Goal: Communication & Community: Answer question/provide support

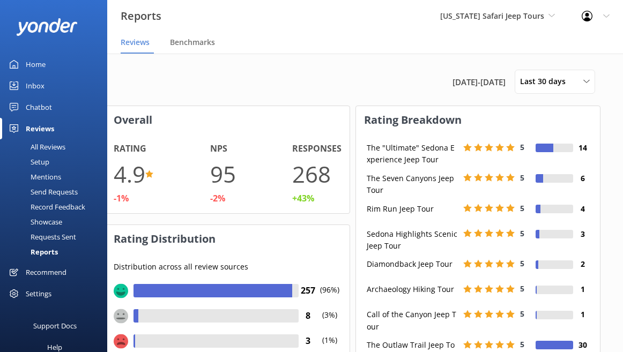
scroll to position [115, 267]
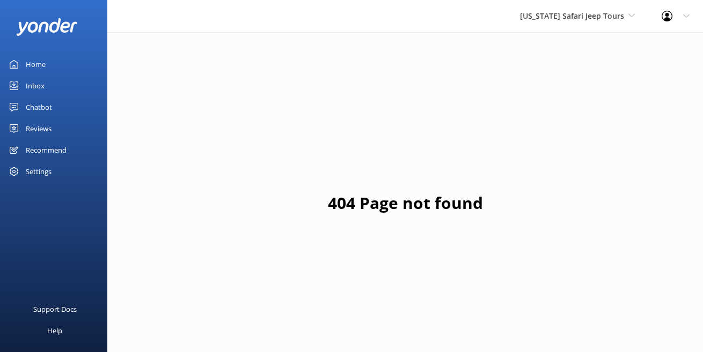
click at [45, 97] on div "Inbox" at bounding box center [35, 85] width 19 height 21
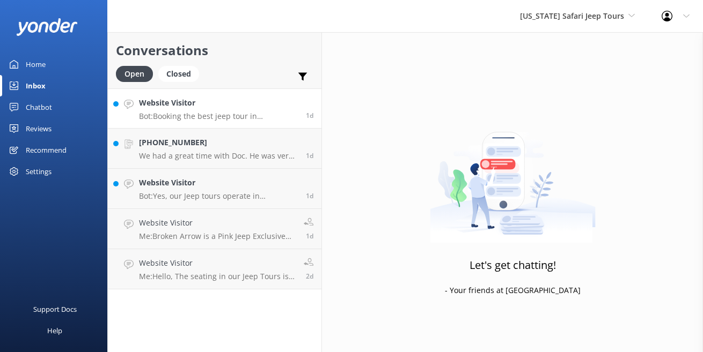
scroll to position [8, 0]
click at [303, 129] on link "Website Visitor Bot: Booking the best jeep tour in Sedona with Safari Jeep Tour…" at bounding box center [214, 109] width 213 height 40
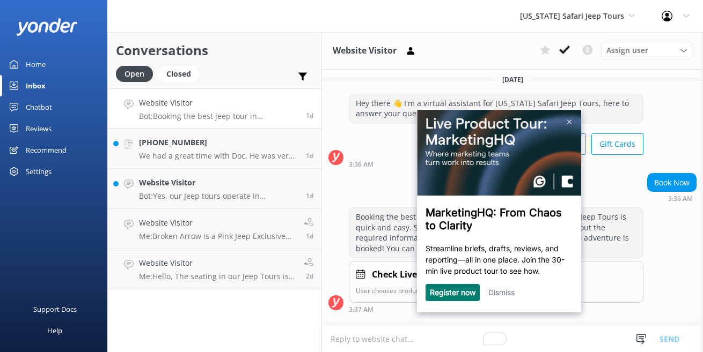
click at [459, 297] on link "Register now" at bounding box center [452, 292] width 46 height 9
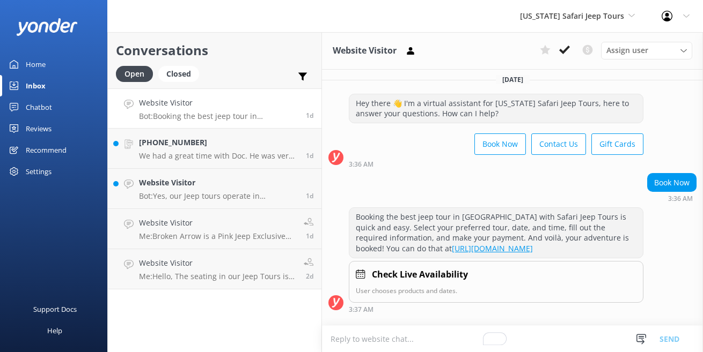
scroll to position [4168, 0]
click at [222, 161] on p "We had a great time with Doc. He was very informative. It was nice being just t…" at bounding box center [218, 156] width 159 height 10
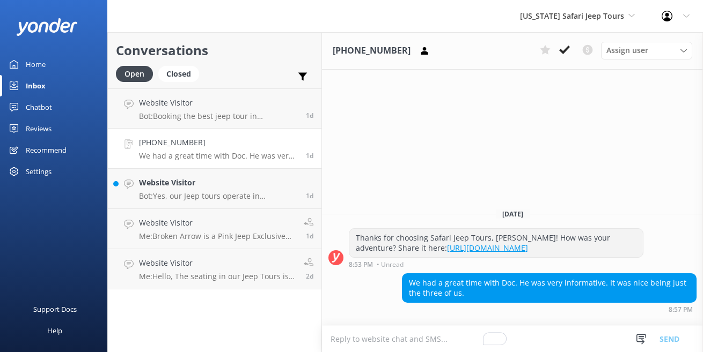
click at [428, 334] on textarea "To enrich screen reader interactions, please activate Accessibility in Grammarl…" at bounding box center [512, 339] width 381 height 26
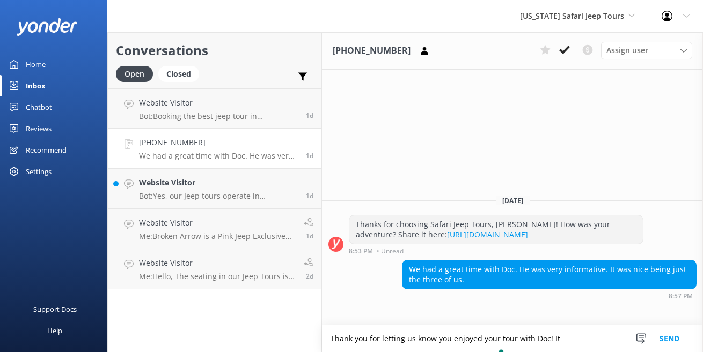
click at [473, 336] on textarea "Thank you for letting us know you enjoyed your tour with Doc! It" at bounding box center [512, 339] width 381 height 27
click at [550, 340] on textarea "Thank you for letting us know you enjoyed your tour with Doc! It" at bounding box center [512, 339] width 381 height 27
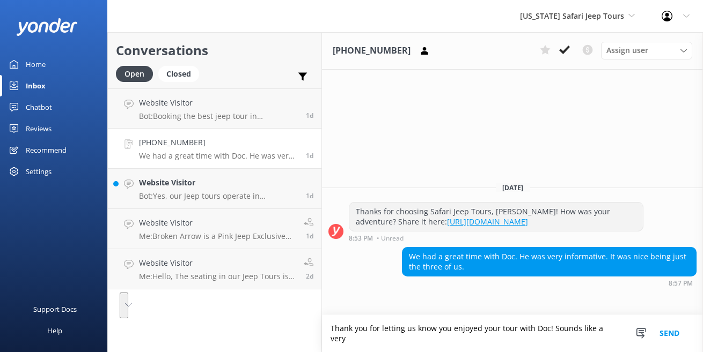
click at [538, 330] on textarea "Thank you for letting us know you enjoyed your tour with Doc! Sounds like a very" at bounding box center [512, 333] width 381 height 37
click at [549, 326] on textarea "Thank you for letting us know you enjoyed your tour with Doc! Sometimes the sma…" at bounding box center [512, 333] width 381 height 37
drag, startPoint x: 549, startPoint y: 326, endPoint x: 548, endPoint y: 335, distance: 9.1
click at [548, 335] on textarea "Thank you for letting us know you enjoyed your tour with Doc! Sometimes the sma…" at bounding box center [512, 333] width 381 height 37
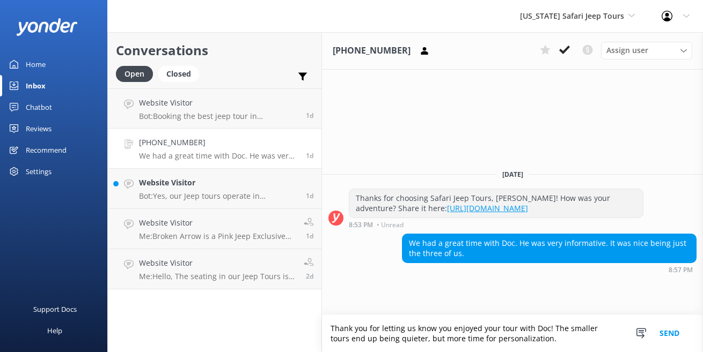
click at [536, 315] on textarea "Thank you for letting us know you enjoyed your tour with Doc! The smaller tours…" at bounding box center [512, 333] width 381 height 37
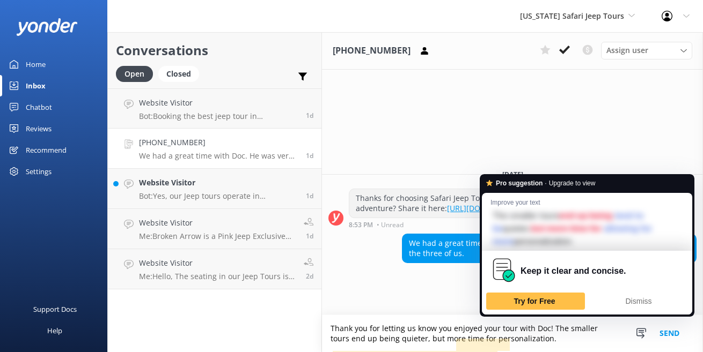
click at [535, 338] on textarea "Thank you for letting us know you enjoyed your tour with Doc! The smaller tours…" at bounding box center [512, 333] width 381 height 37
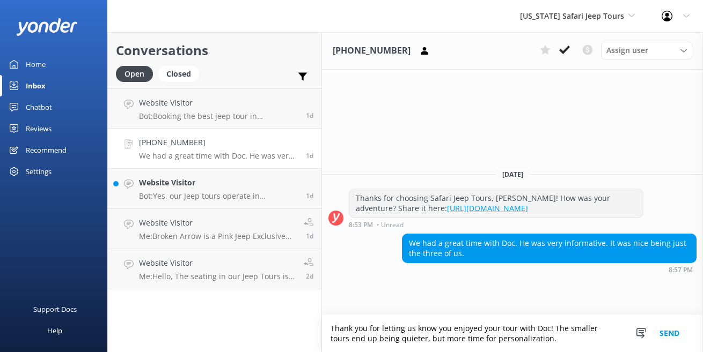
click at [535, 338] on textarea "Thank you for letting us know you enjoyed your tour with Doc! The smaller tours…" at bounding box center [512, 333] width 381 height 37
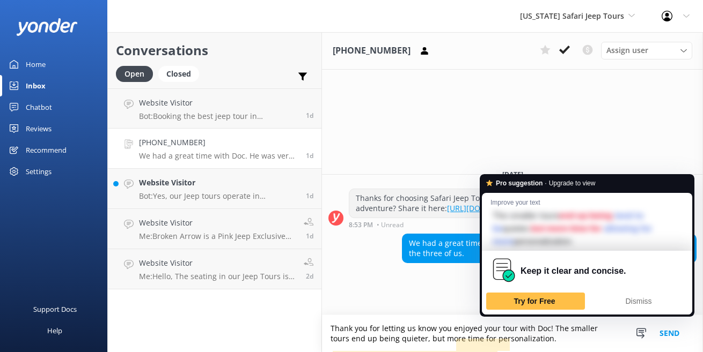
click at [575, 325] on textarea "Thank you for letting us know you enjoyed your tour with Doc! The smaller tours…" at bounding box center [512, 333] width 381 height 37
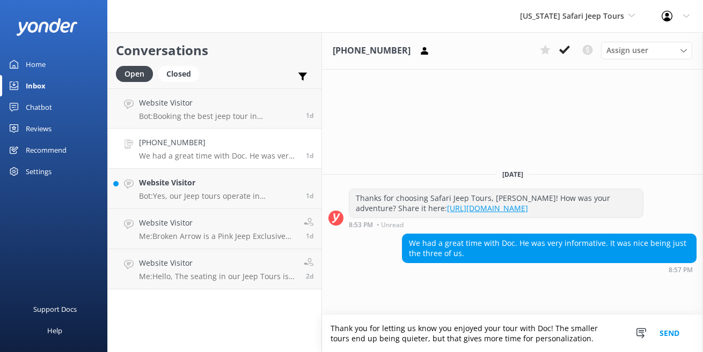
click at [595, 344] on textarea "Thank you for letting us know you enjoyed your tour with Doc! The smaller tours…" at bounding box center [512, 333] width 381 height 37
type textarea "Thank you for letting us know you enjoyed your tour with Doc! The smaller tours…"
click at [662, 316] on button "Send" at bounding box center [669, 333] width 40 height 37
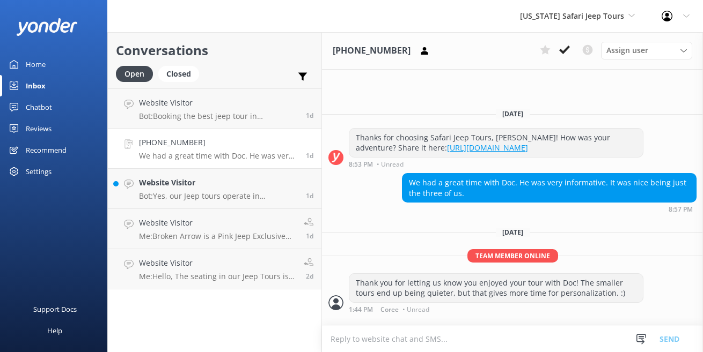
scroll to position [106, 0]
click at [437, 338] on textarea "To enrich screen reader interactions, please activate Accessibility in Grammarl…" at bounding box center [512, 339] width 381 height 26
click at [429, 339] on textarea "To enrich screen reader interactions, please activate Accessibility in Grammarl…" at bounding box center [512, 339] width 381 height 26
type textarea "W"
type textarea "I"
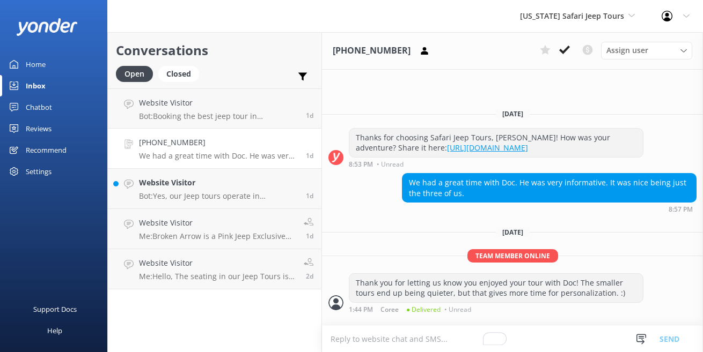
type textarea "D"
type textarea "W"
type textarea "I"
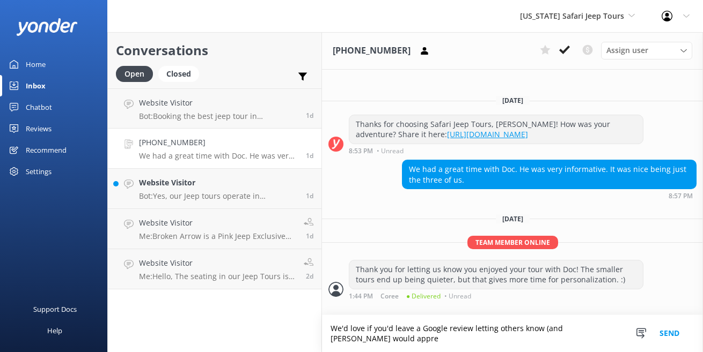
scroll to position [132, 0]
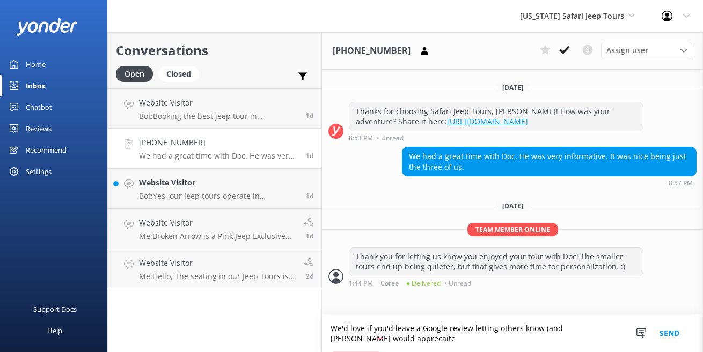
click at [457, 335] on textarea "We'd love if you'd leave a Google review letting others know (and Doc would app…" at bounding box center [512, 333] width 381 height 37
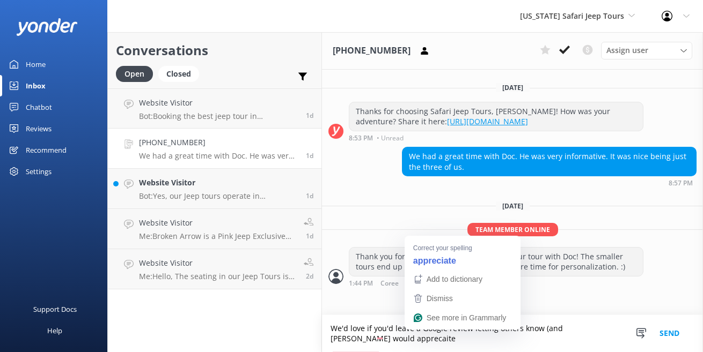
click at [457, 335] on textarea "We'd love if you'd leave a Google review letting others know (and Doc would app…" at bounding box center [512, 333] width 381 height 37
click at [455, 338] on textarea "We'd love if you'd leave a Google review letting others know (and Doc would app…" at bounding box center [512, 333] width 381 height 37
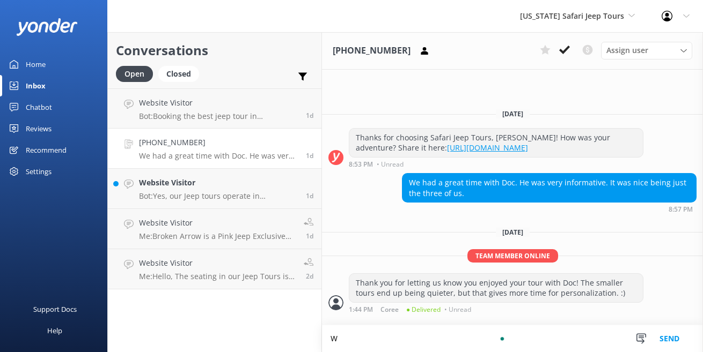
scroll to position [106, 0]
type textarea "W"
type textarea "I"
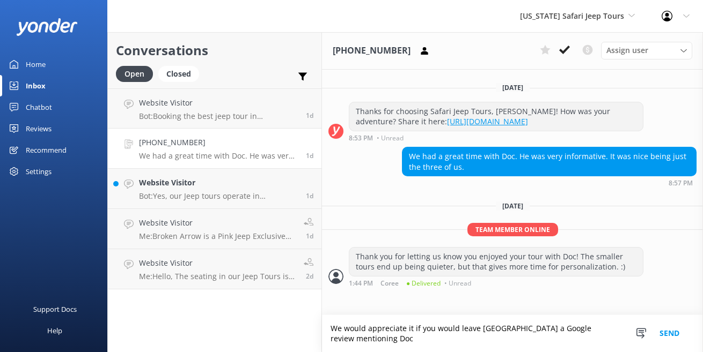
scroll to position [132, 0]
type textarea "We would appreciate it if you would leave us a Google review mentioning Doc if …"
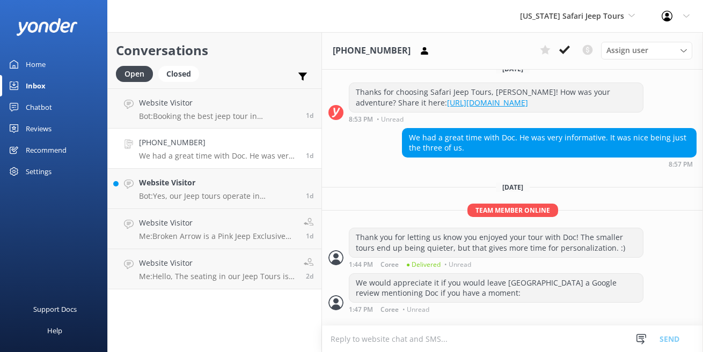
scroll to position [175, 0]
click at [506, 315] on div "We would appreciate it if you would leave us a Google review mentioning Doc if …" at bounding box center [512, 296] width 381 height 45
click at [498, 343] on textarea "To enrich screen reader interactions, please activate Accessibility in Grammarl…" at bounding box center [512, 339] width 381 height 26
paste textarea "https://g.page/r/CetUgAK1x0qlEBM/reviewhttps://g.page/r/CetUgAK1x0qlEBM/review"
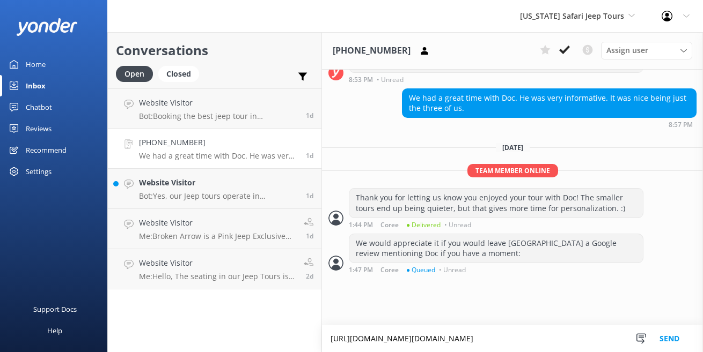
type textarea "https://g.page/r/CetUgAK1x0qlEBM/reviewhttps://g.page/r/CetUgAK1x0qlEBM/review"
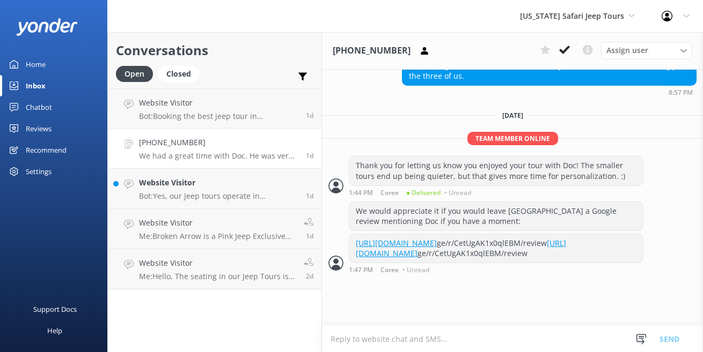
scroll to position [215, 0]
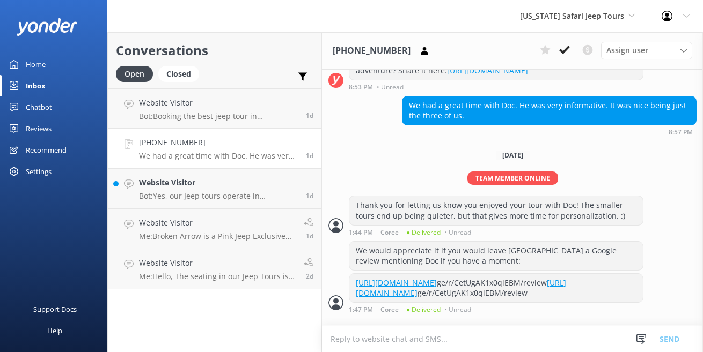
click at [51, 139] on div "Reviews" at bounding box center [39, 128] width 26 height 21
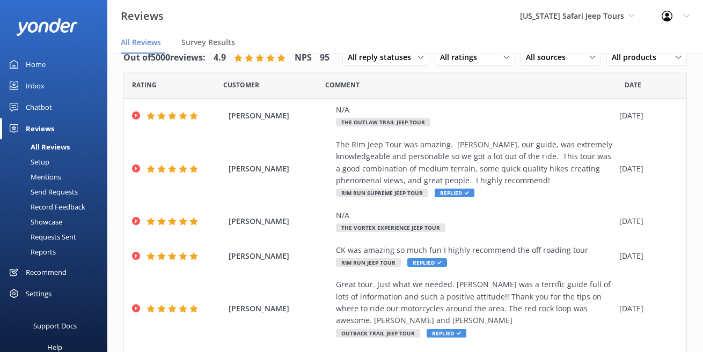
scroll to position [19, 0]
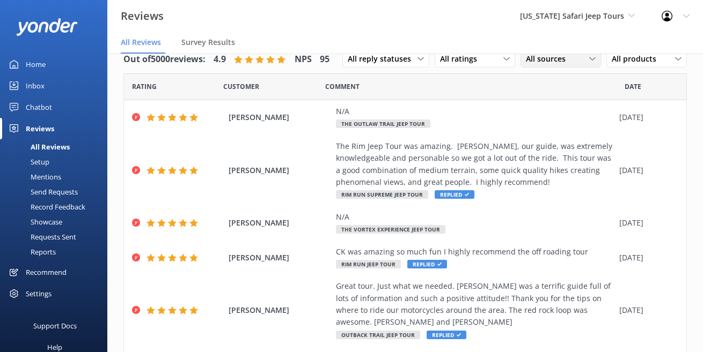
click at [523, 65] on div "All sources" at bounding box center [560, 59] width 75 height 12
click at [543, 54] on nav "All Reviews Survey Results" at bounding box center [404, 42] width 595 height 21
click at [54, 185] on div "Mentions" at bounding box center [33, 177] width 55 height 15
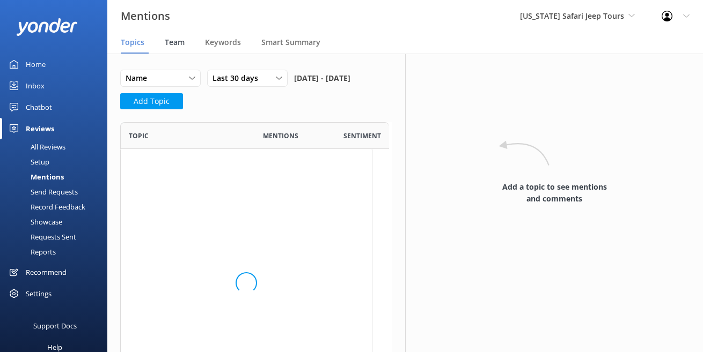
scroll to position [328, 252]
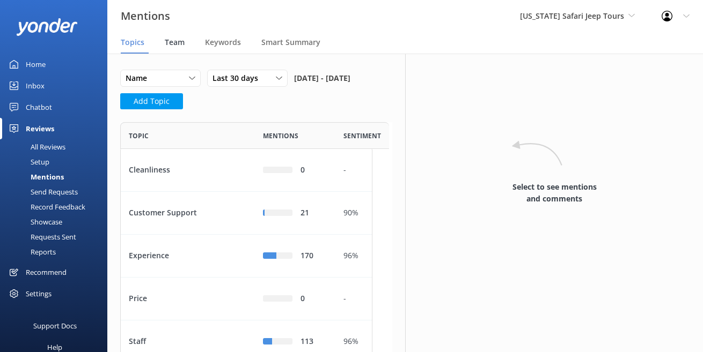
click at [185, 48] on span "Team" at bounding box center [175, 42] width 20 height 11
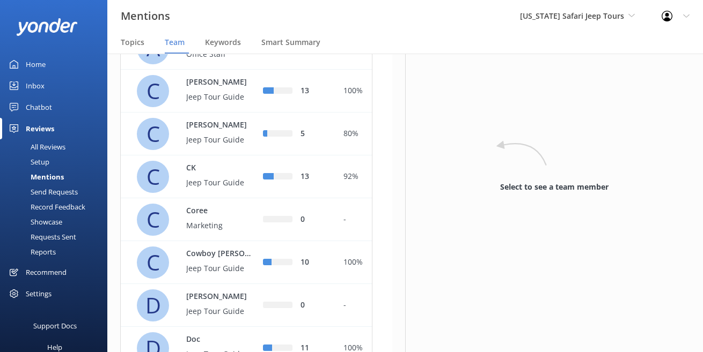
scroll to position [172, 0]
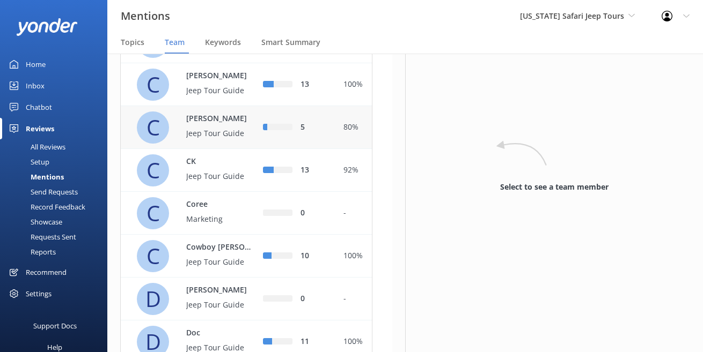
click at [246, 139] on p "Jeep Tour Guide" at bounding box center [221, 134] width 70 height 12
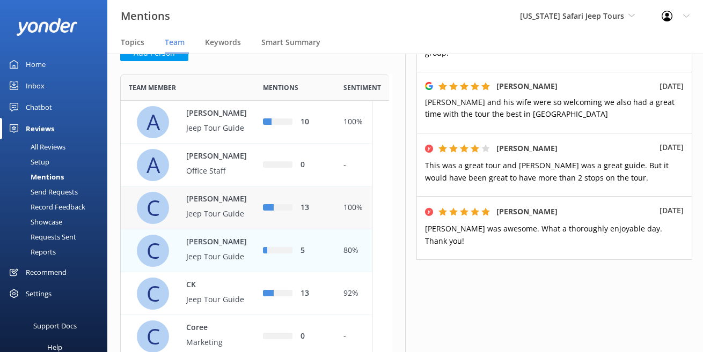
scroll to position [45, 0]
